Goal: Find specific page/section: Find specific page/section

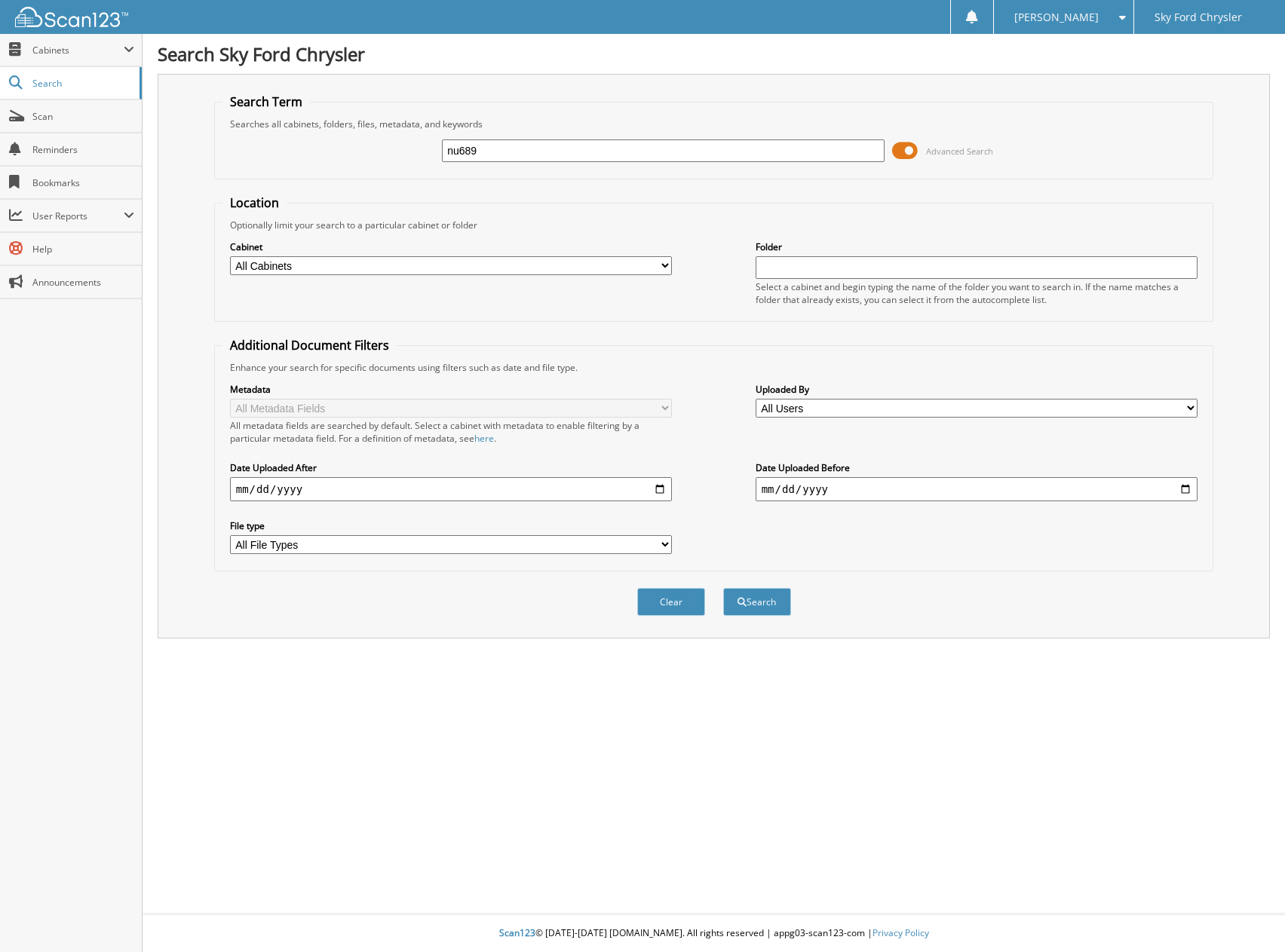
type input "nu689"
click at [723, 588] on button "Search" at bounding box center [757, 602] width 68 height 28
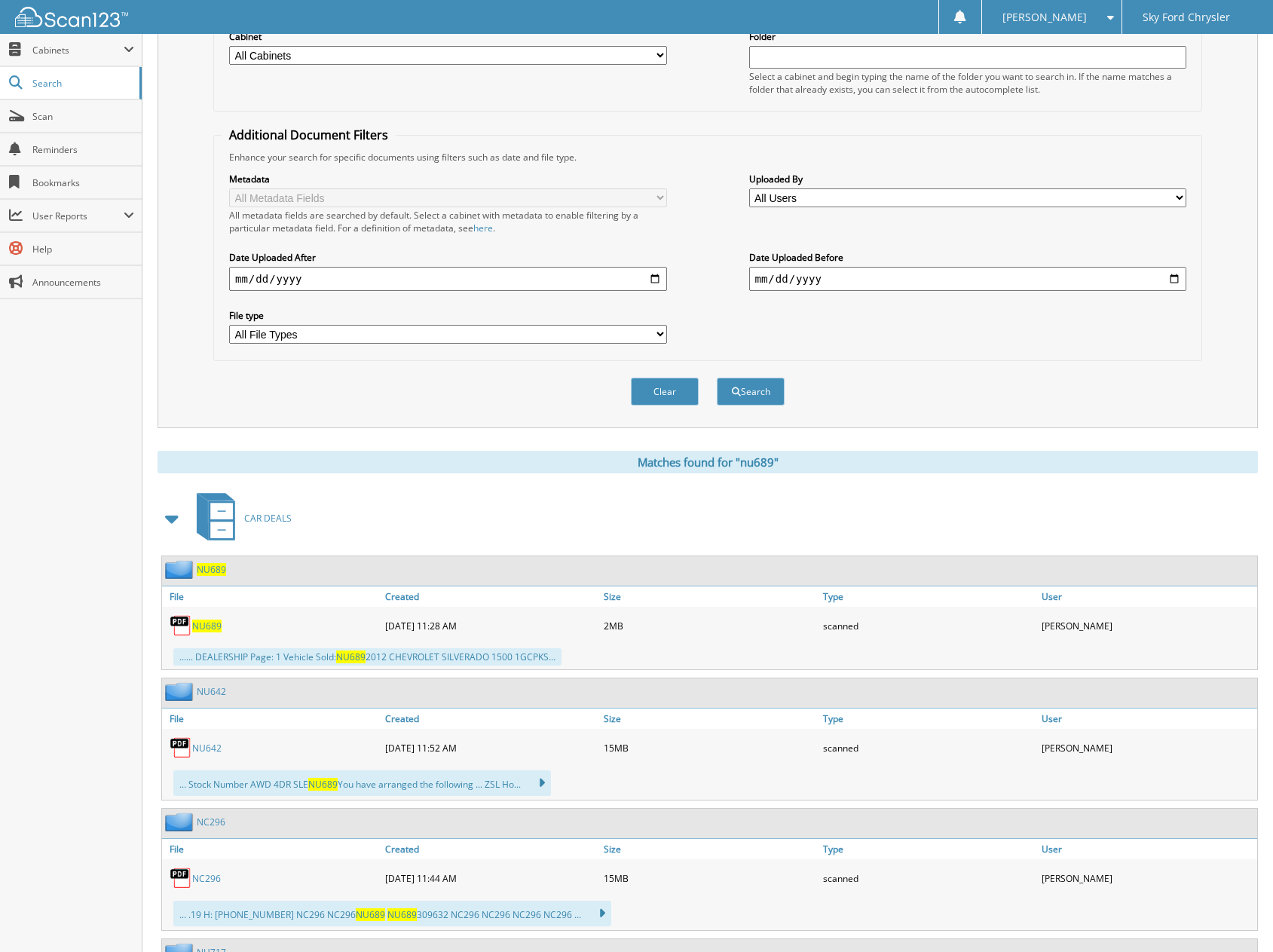
scroll to position [226, 0]
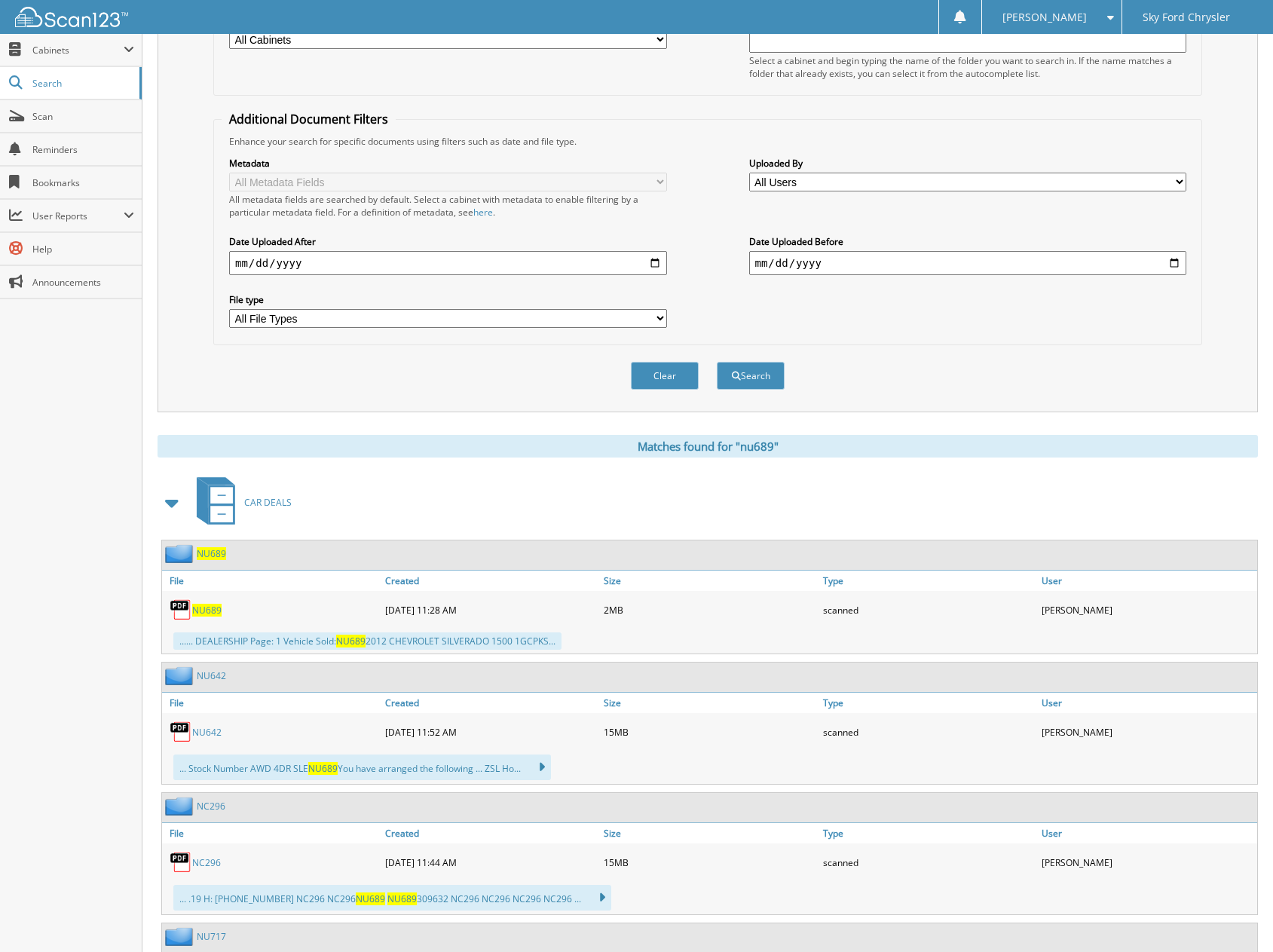
click at [215, 611] on span "NU689" at bounding box center [207, 610] width 29 height 13
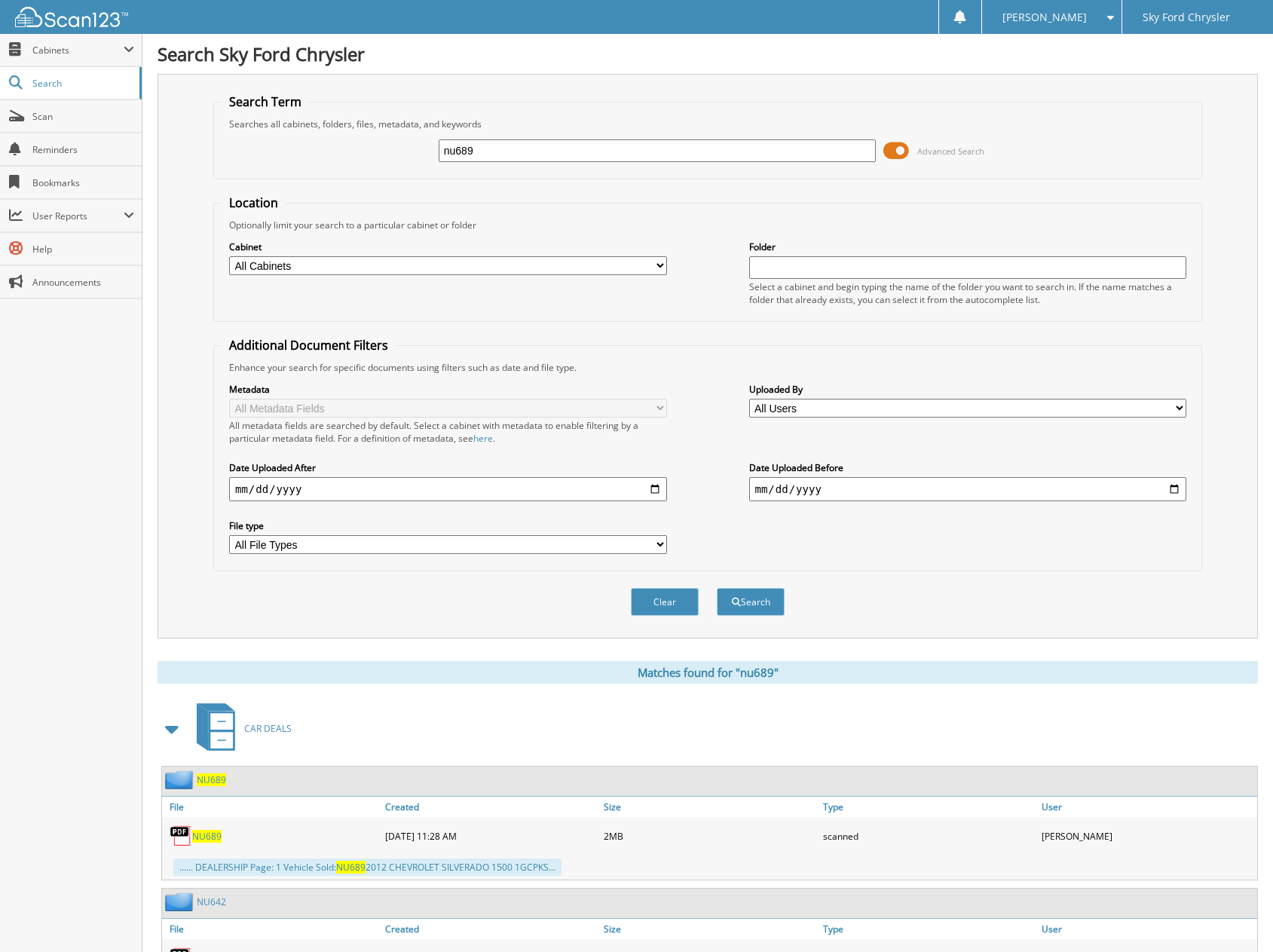
click at [500, 137] on div "nu689 Advanced Search" at bounding box center [707, 151] width 972 height 41
drag, startPoint x: 500, startPoint y: 148, endPoint x: 432, endPoint y: 152, distance: 68.1
click at [432, 152] on div "nu689 Advanced Search" at bounding box center [707, 151] width 972 height 41
type input "nu760"
click at [717, 588] on button "Search" at bounding box center [751, 602] width 68 height 28
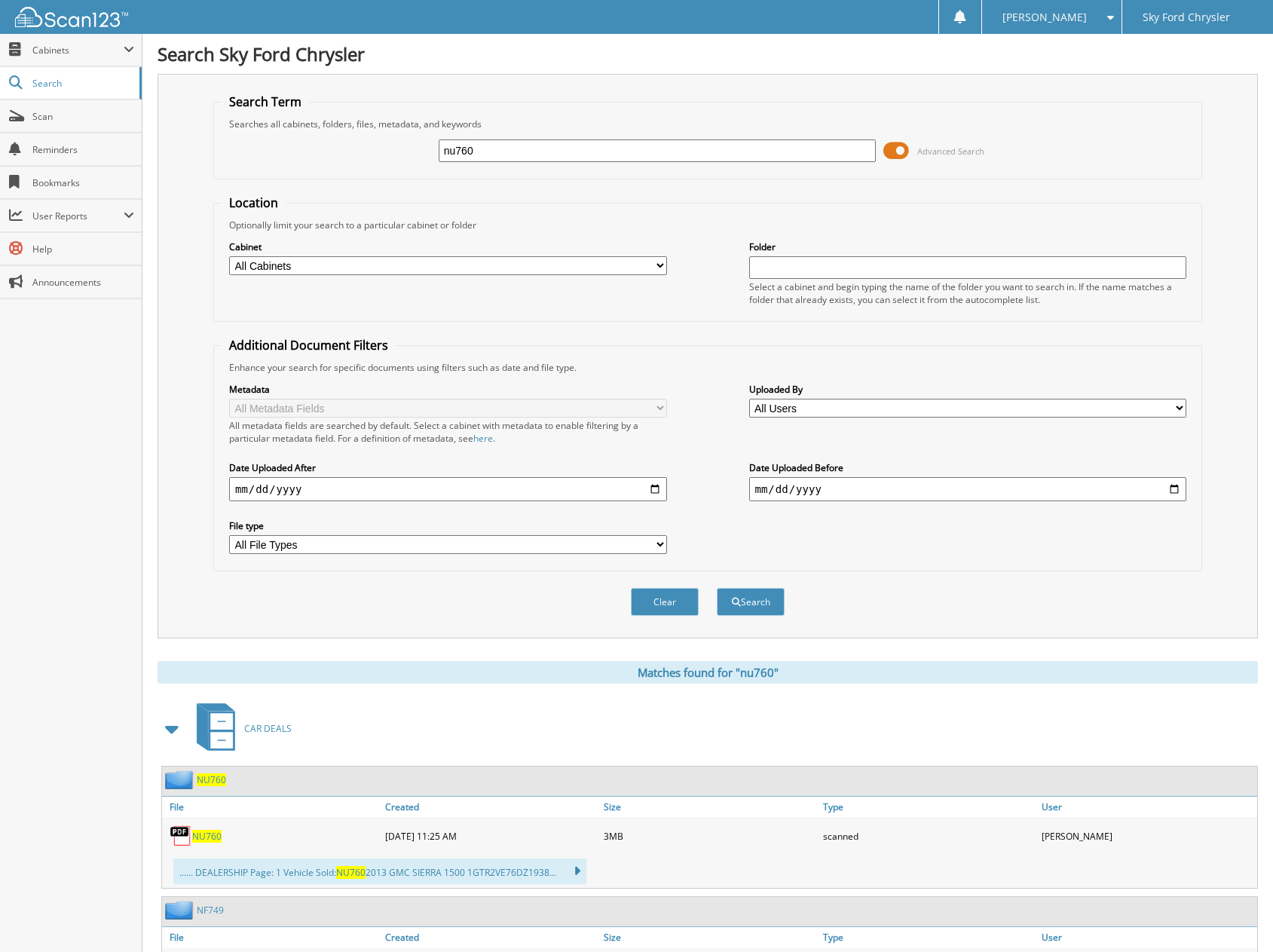
click at [204, 840] on span "NU760" at bounding box center [207, 837] width 29 height 13
